Goal: Navigation & Orientation: Find specific page/section

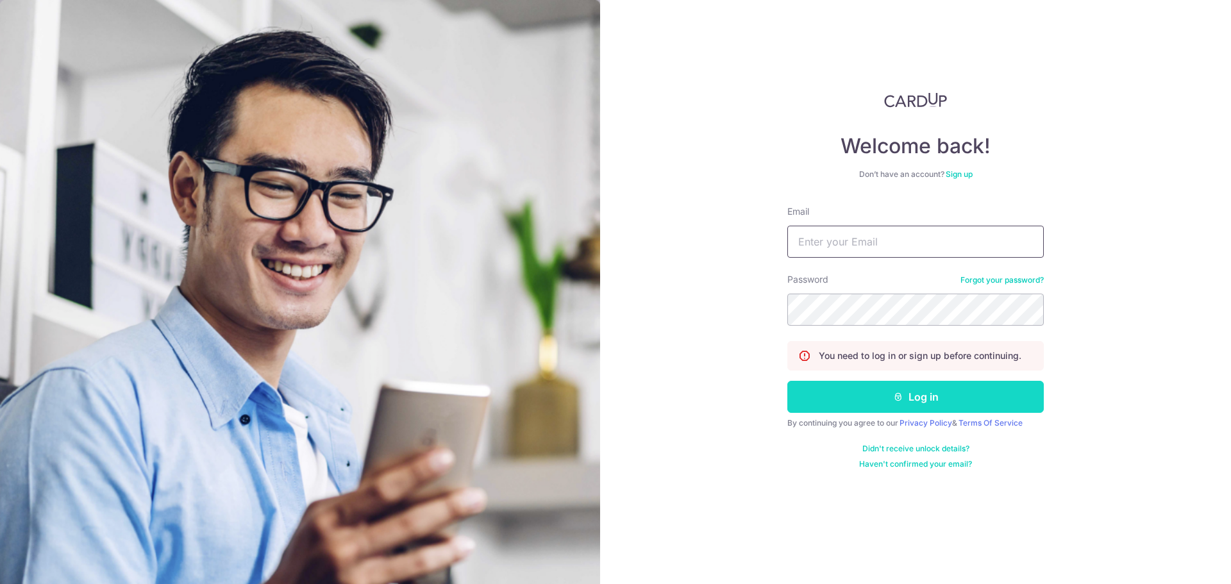
type input "[EMAIL_ADDRESS][DOMAIN_NAME]"
click at [874, 390] on button "Log in" at bounding box center [915, 397] width 256 height 32
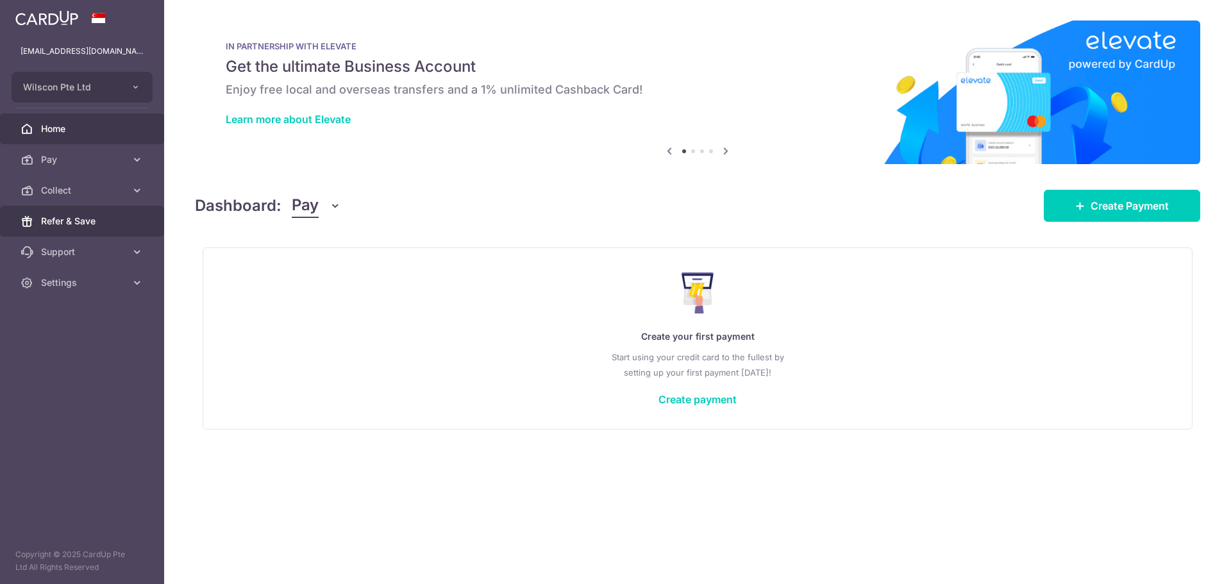
click at [90, 207] on link "Refer & Save" at bounding box center [82, 221] width 164 height 31
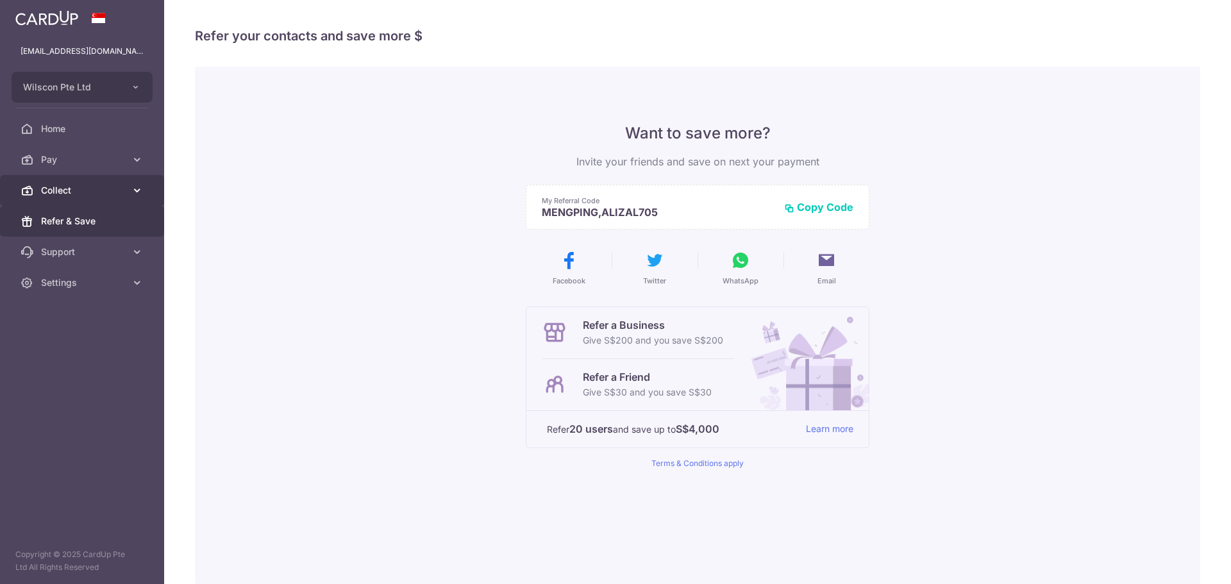
click at [94, 194] on span "Collect" at bounding box center [83, 190] width 85 height 13
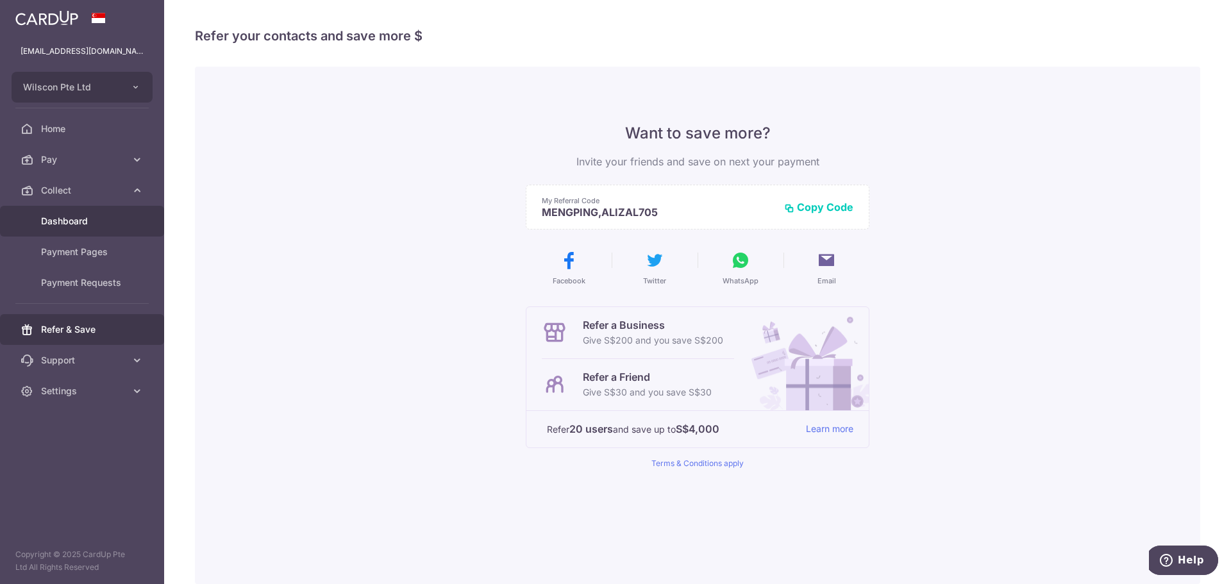
click at [104, 215] on span "Dashboard" at bounding box center [83, 221] width 85 height 13
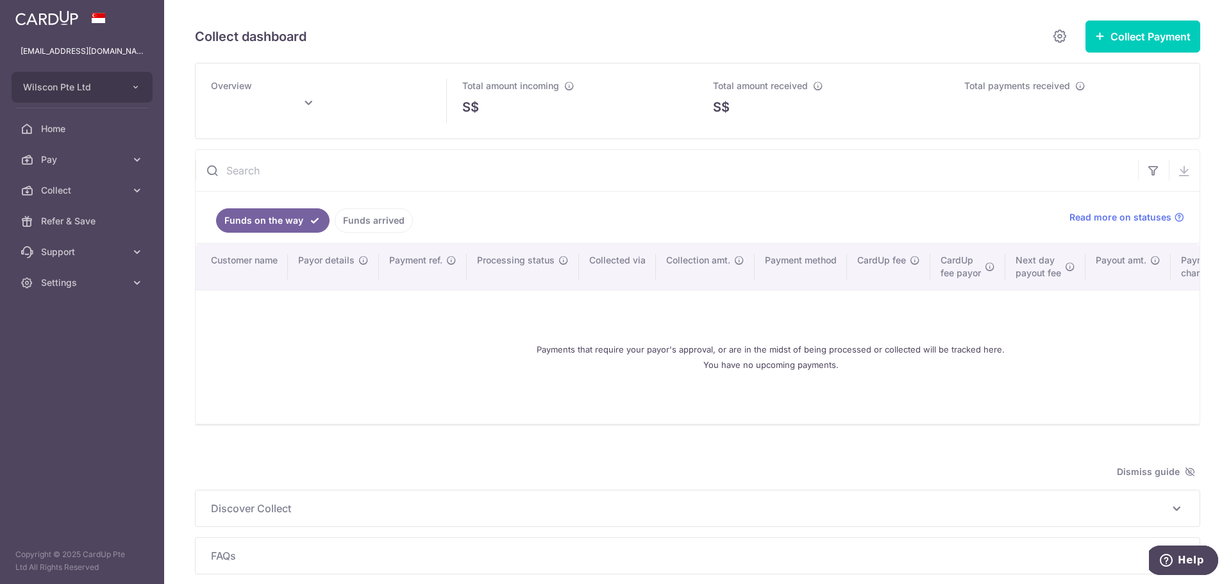
click at [372, 210] on link "Funds arrived" at bounding box center [374, 220] width 78 height 24
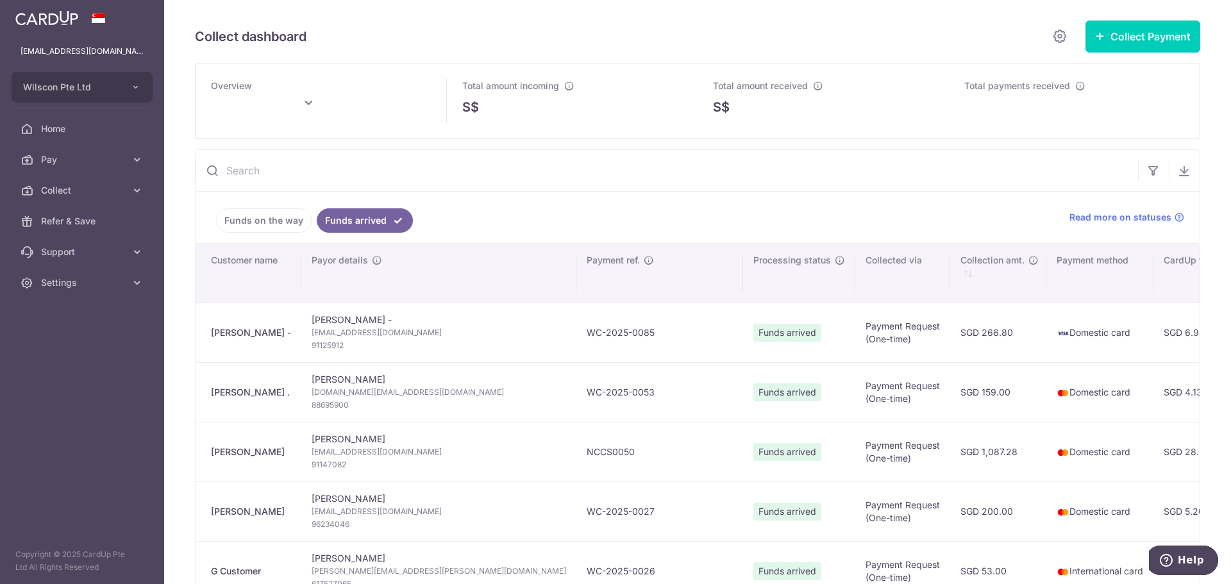
type input "[DATE]"
